Goal: Task Accomplishment & Management: Use online tool/utility

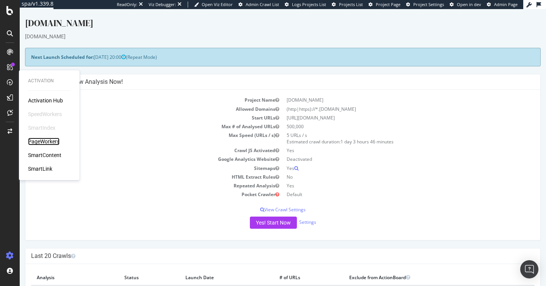
click at [57, 142] on div "PageWorkers" at bounding box center [43, 142] width 31 height 8
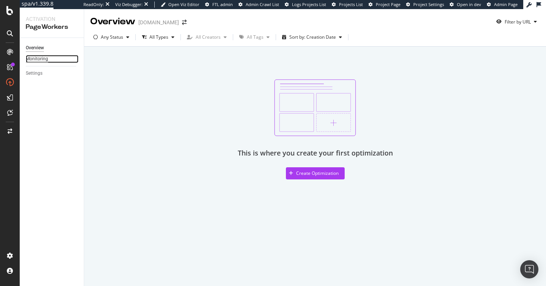
click at [36, 57] on div "Monitoring" at bounding box center [37, 59] width 22 height 8
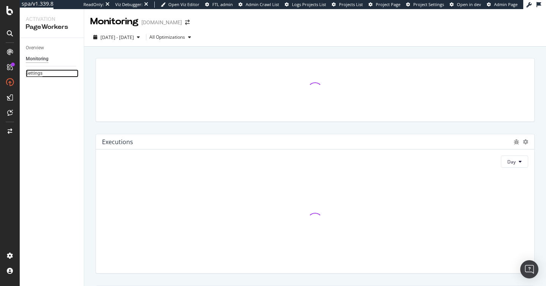
click at [36, 72] on div "Settings" at bounding box center [34, 73] width 17 height 8
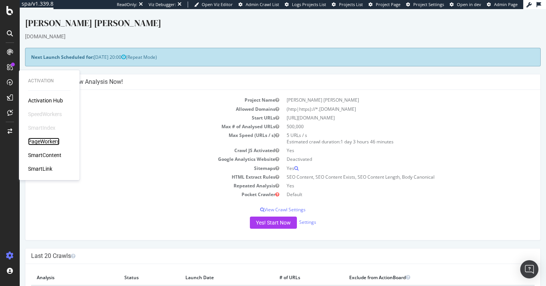
click at [54, 142] on div "PageWorkers" at bounding box center [43, 142] width 31 height 8
